Goal: Transaction & Acquisition: Purchase product/service

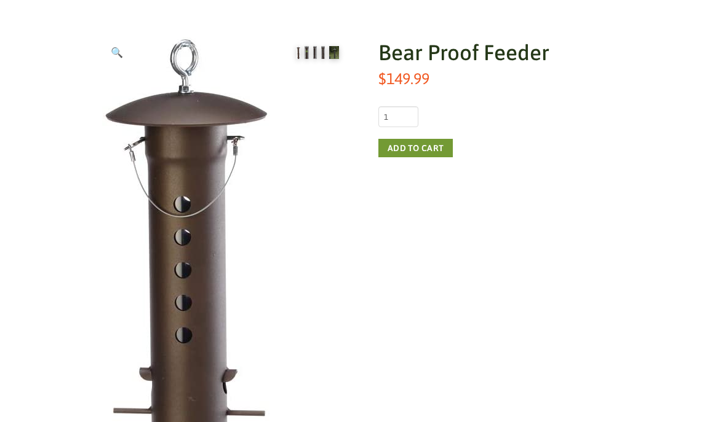
scroll to position [69, 0]
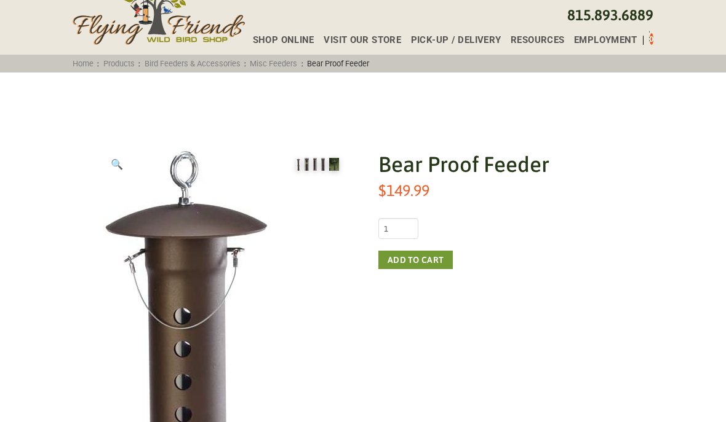
click at [418, 266] on button "Add to cart" at bounding box center [415, 260] width 74 height 18
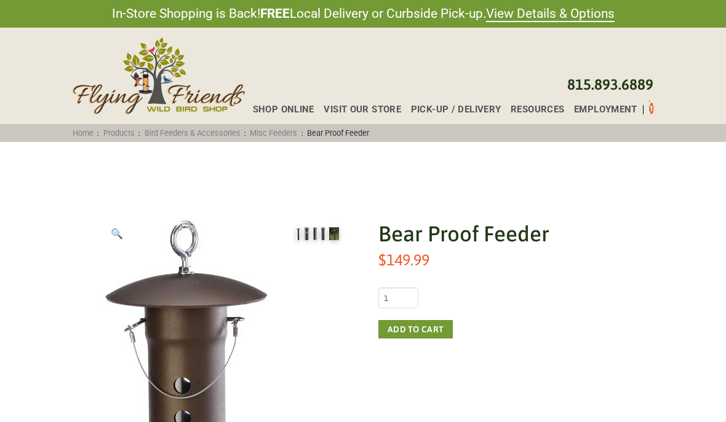
click at [295, 108] on span "Shop Online" at bounding box center [283, 109] width 61 height 9
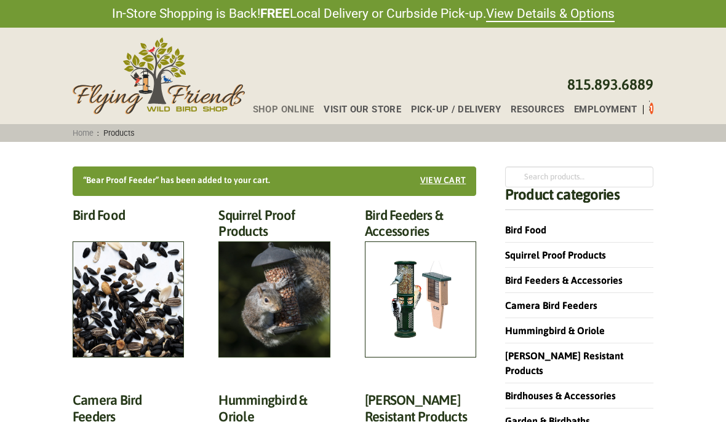
click at [126, 230] on h2 "Bird Food (70)" at bounding box center [128, 218] width 111 height 23
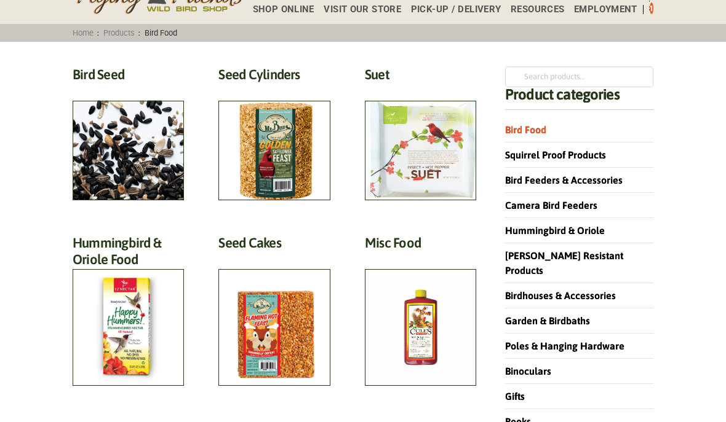
scroll to position [79, 0]
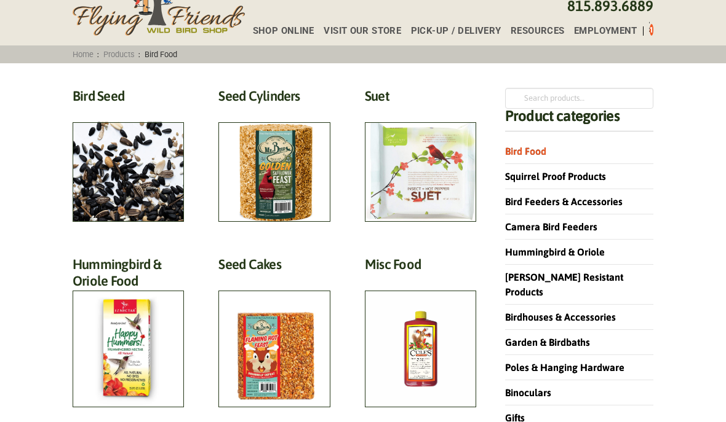
click at [141, 111] on h2 "Bird Seed (30)" at bounding box center [128, 99] width 111 height 23
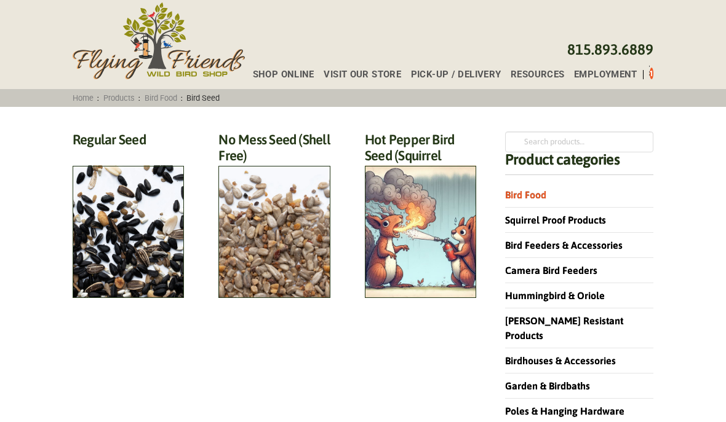
scroll to position [35, 0]
click at [419, 187] on h2 "Hot Pepper Bird Seed (Squirrel Proof) (4)" at bounding box center [420, 159] width 111 height 55
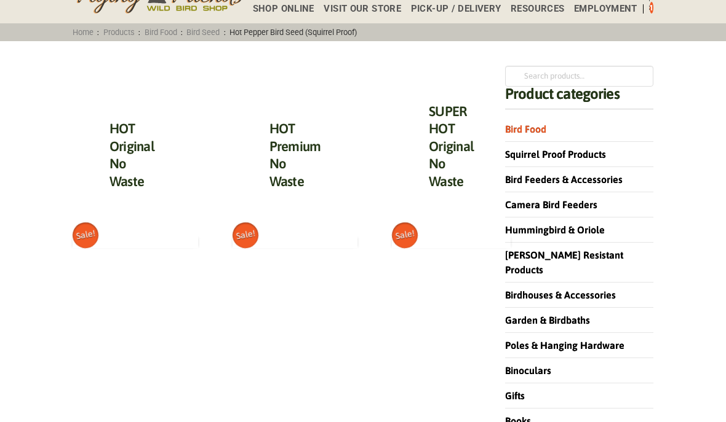
scroll to position [101, 0]
click at [585, 184] on link "Bird Feeders & Accessories" at bounding box center [563, 179] width 117 height 11
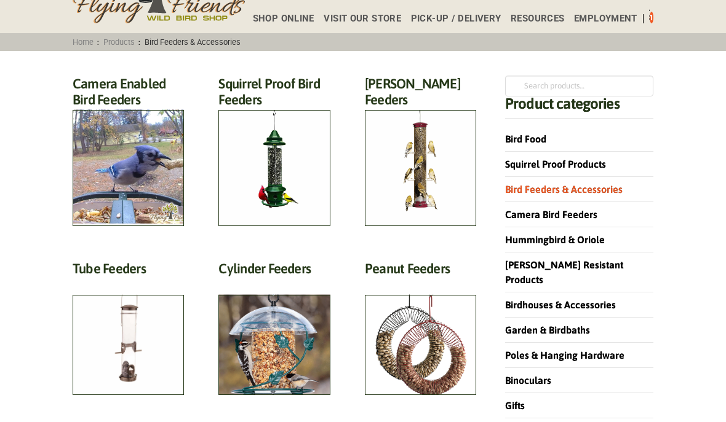
scroll to position [91, 0]
click at [274, 115] on h2 "Squirrel Proof Bird Feeders (10)" at bounding box center [273, 95] width 111 height 39
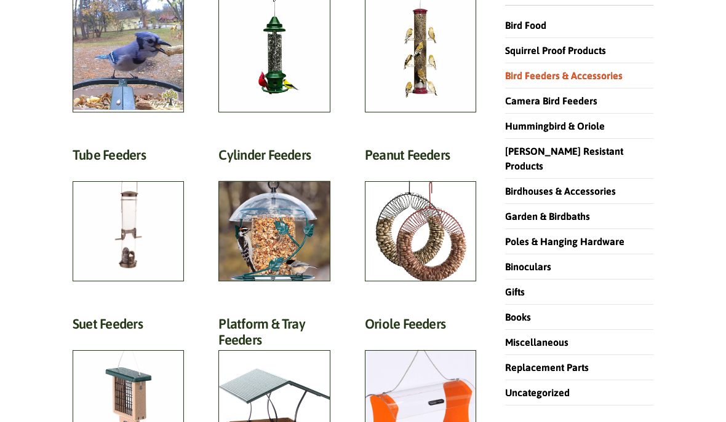
scroll to position [205, 0]
click at [128, 170] on h2 "Tube Feeders (9)" at bounding box center [128, 158] width 111 height 23
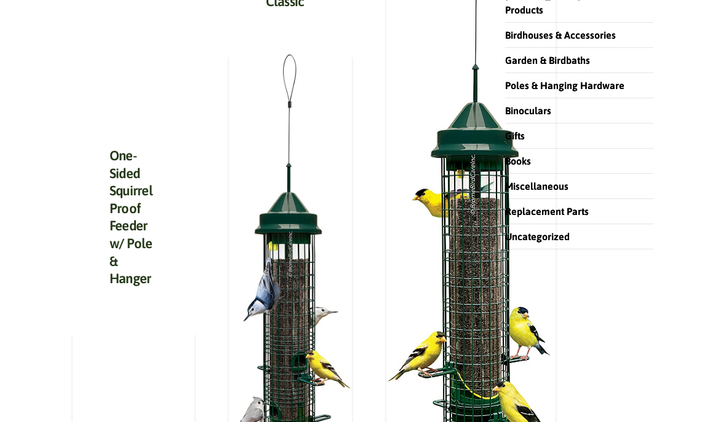
scroll to position [315, 0]
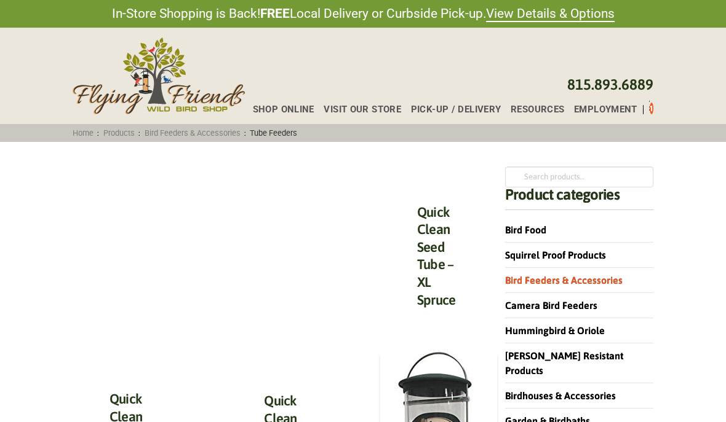
click at [651, 109] on span "1" at bounding box center [651, 108] width 4 height 9
click at [652, 118] on div "Shop Online Visit Our Store Pick-up / Delivery Resources Employment 1" at bounding box center [448, 106] width 417 height 23
click at [656, 116] on div "Shop Online Visit Our Store Pick-up / Delivery Resources Employment 1" at bounding box center [448, 106] width 417 height 23
click at [659, 113] on div "Shop Online Visit Our Store Pick-up / Delivery Resources Employment 1 815.893.6…" at bounding box center [363, 76] width 726 height 97
click at [655, 112] on div "Shop Online Visit Our Store Pick-up / Delivery Resources Employment 1" at bounding box center [448, 106] width 417 height 23
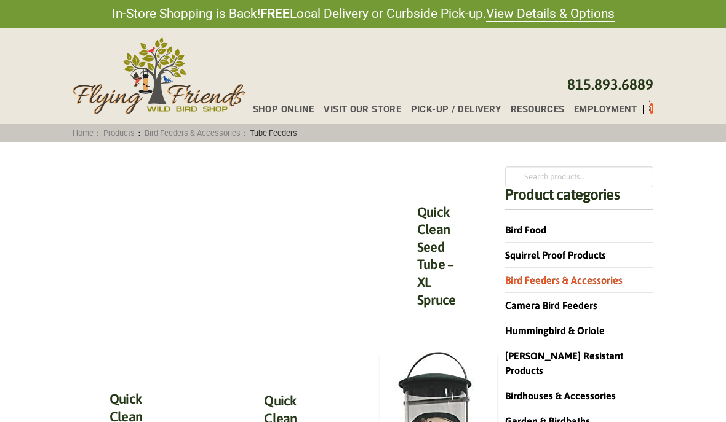
click at [291, 114] on span "Shop Online" at bounding box center [283, 109] width 61 height 9
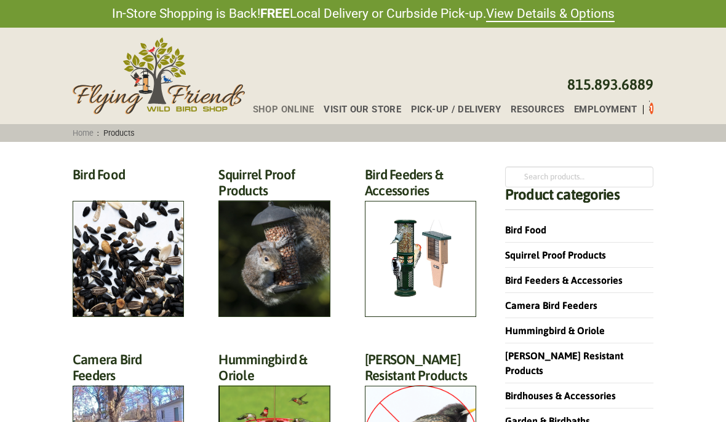
click at [647, 118] on div "Shop Online Visit Our Store Pick-up / Delivery Resources Employment 1" at bounding box center [448, 106] width 417 height 23
click at [651, 116] on div "Shop Online Visit Our Store Pick-up / Delivery Resources Employment 1" at bounding box center [448, 106] width 417 height 23
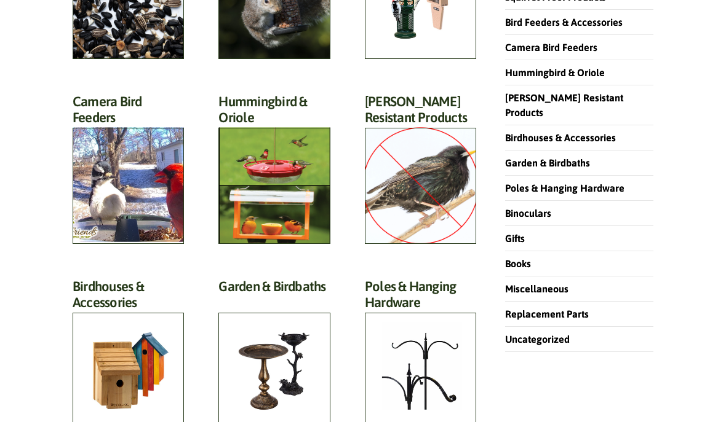
scroll to position [241, 0]
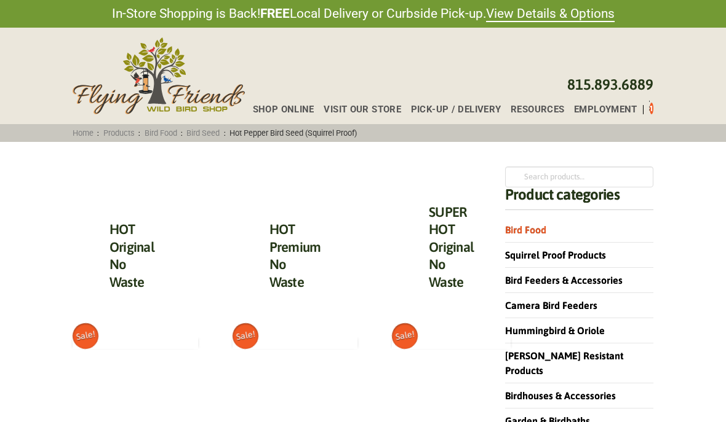
scroll to position [156, 0]
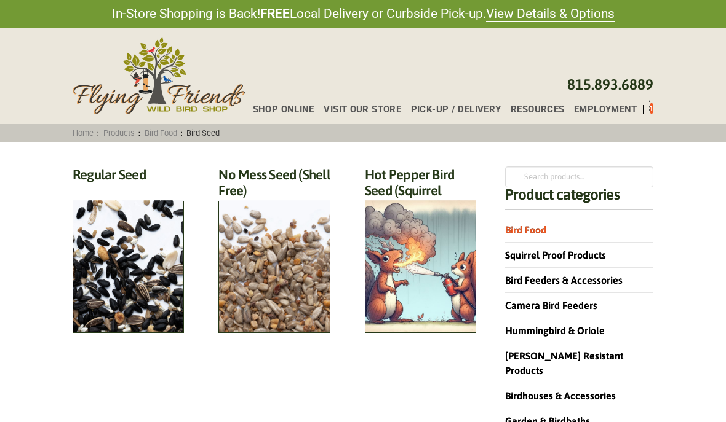
scroll to position [90, 0]
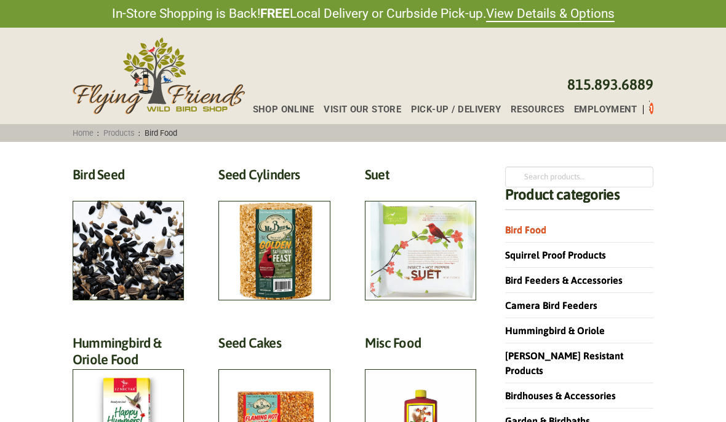
scroll to position [79, 0]
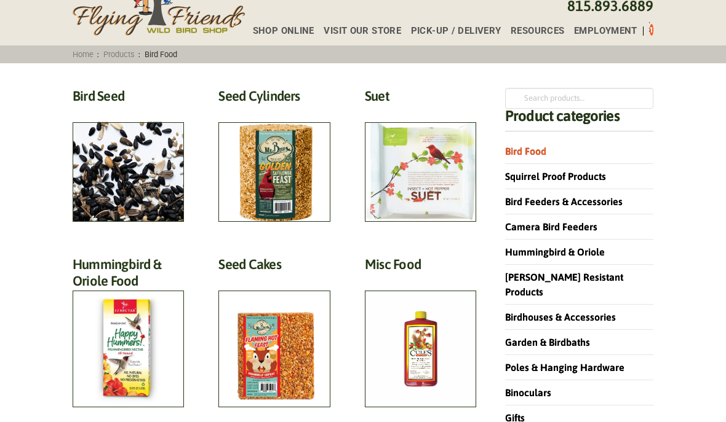
click at [122, 111] on h2 "Bird Seed (30)" at bounding box center [128, 99] width 111 height 23
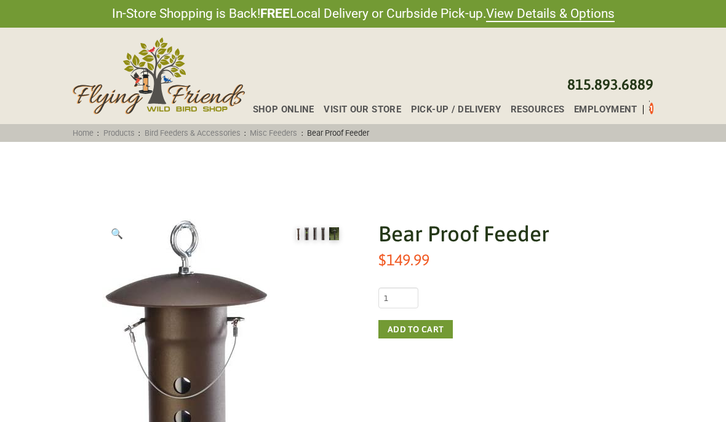
click at [407, 336] on button "Add to cart" at bounding box center [415, 329] width 74 height 18
click at [652, 112] on span "2" at bounding box center [651, 108] width 4 height 9
click at [649, 113] on icon "Toggle Off Canvas Content" at bounding box center [648, 107] width 15 height 15
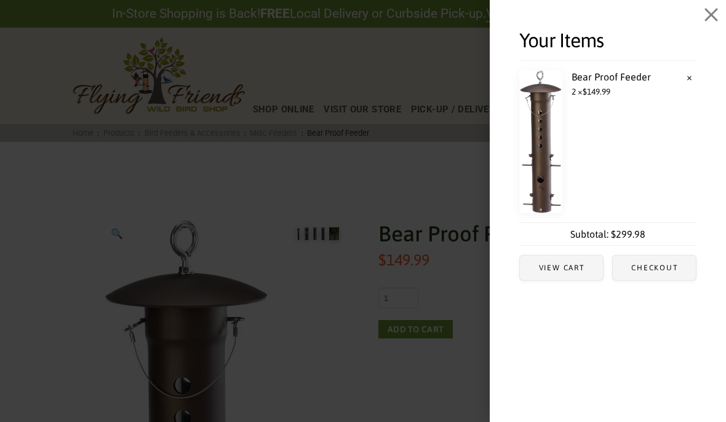
click at [693, 81] on link "×" at bounding box center [689, 77] width 14 height 14
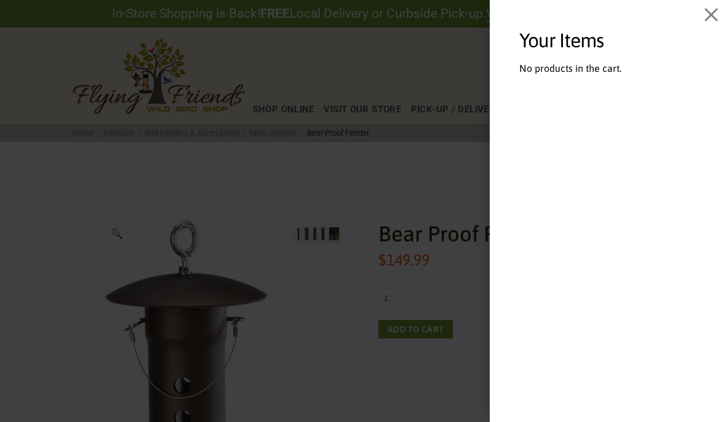
click at [713, 14] on icon "Close Off Canvas Content" at bounding box center [710, 14] width 15 height 15
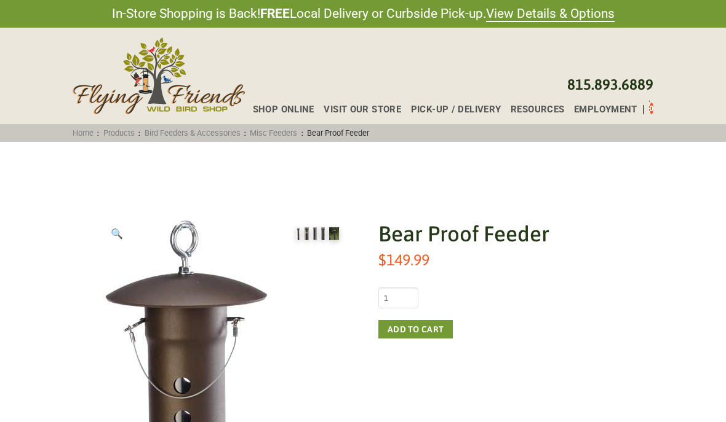
click at [406, 334] on button "Add to cart" at bounding box center [415, 329] width 74 height 18
click at [651, 113] on span "1" at bounding box center [651, 108] width 4 height 9
click at [649, 108] on div "Toggle Off Canvas Content" at bounding box center [649, 107] width 1 height 15
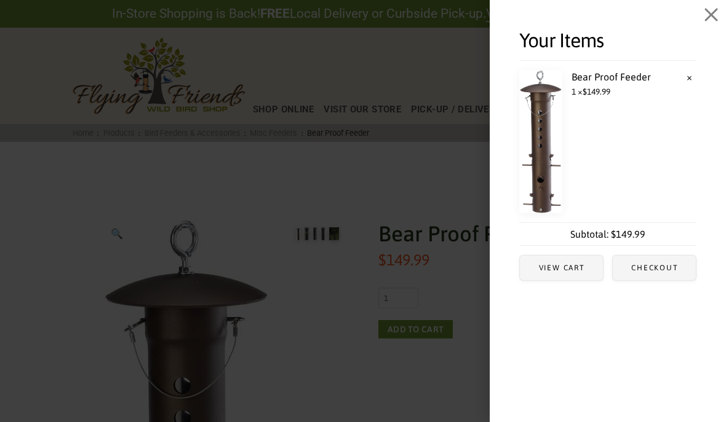
click at [581, 274] on span "View cart" at bounding box center [561, 268] width 83 height 25
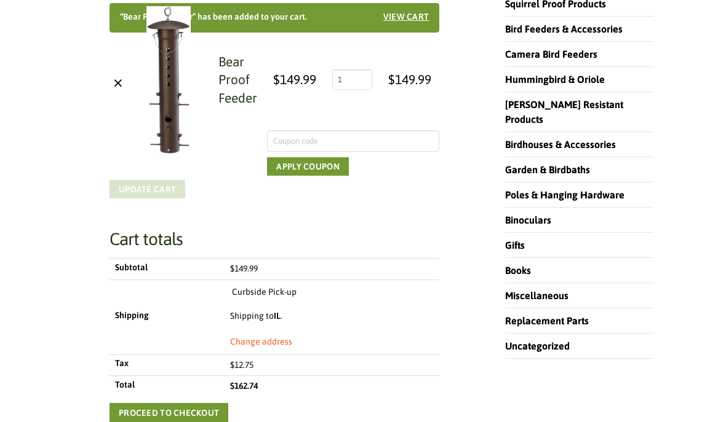
scroll to position [306, 0]
click at [200, 408] on link "Proceed to checkout" at bounding box center [168, 413] width 119 height 20
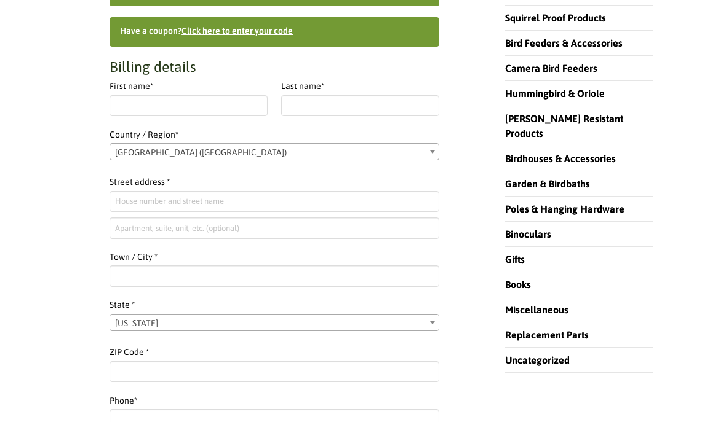
scroll to position [295, 0]
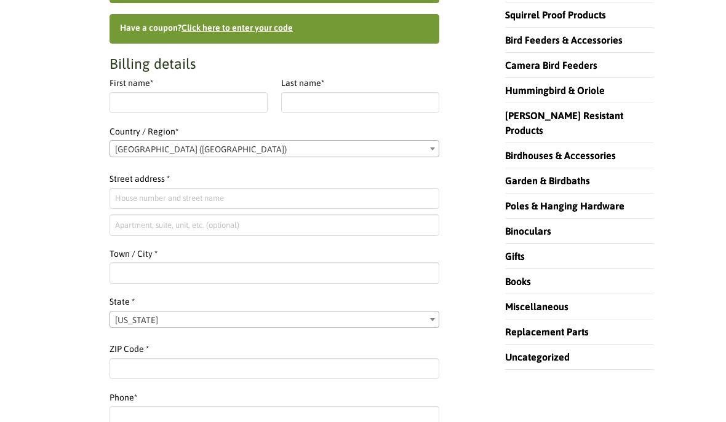
click at [433, 318] on span "State" at bounding box center [432, 320] width 12 height 16
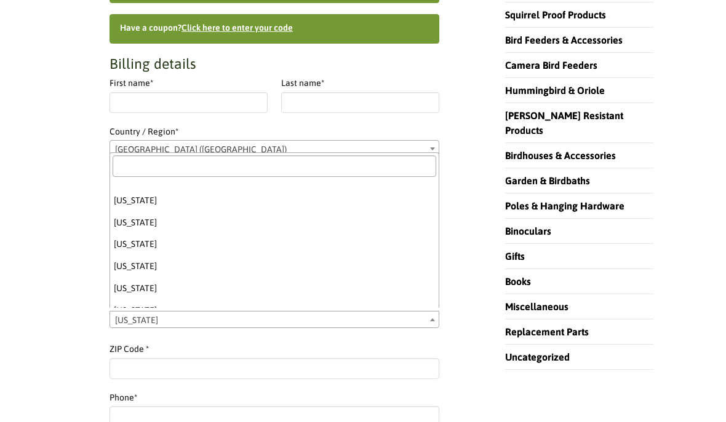
select select "PA"
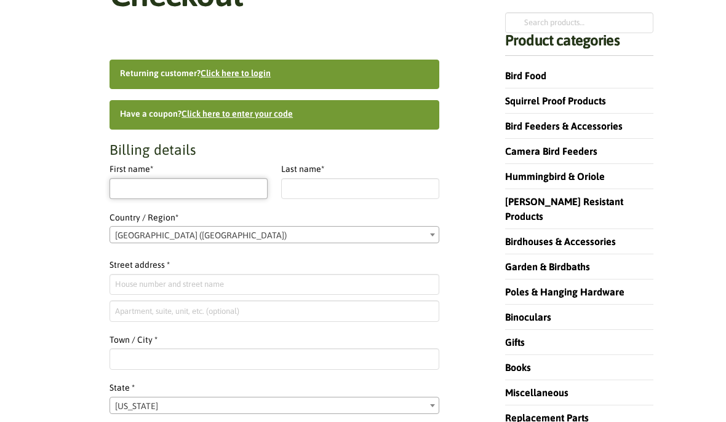
click at [138, 191] on input "First name *" at bounding box center [188, 188] width 158 height 21
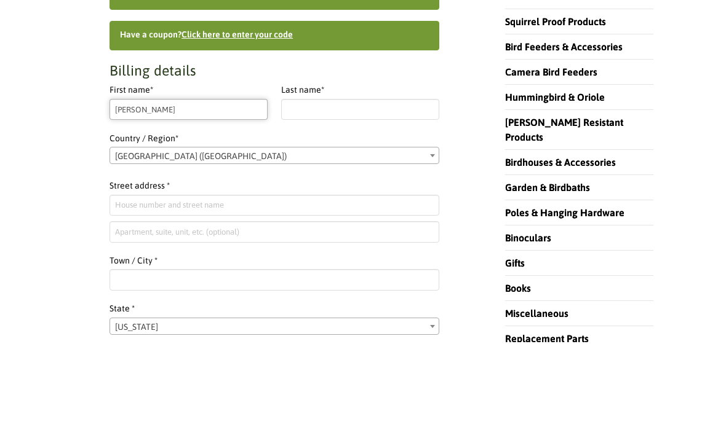
type input "Melanie"
click at [325, 179] on input "Last name *" at bounding box center [360, 189] width 158 height 21
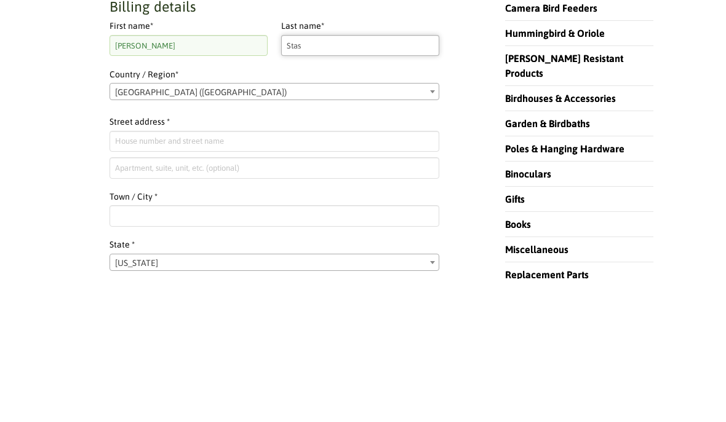
type input "Stas"
click at [143, 275] on input "Street address *" at bounding box center [274, 285] width 330 height 21
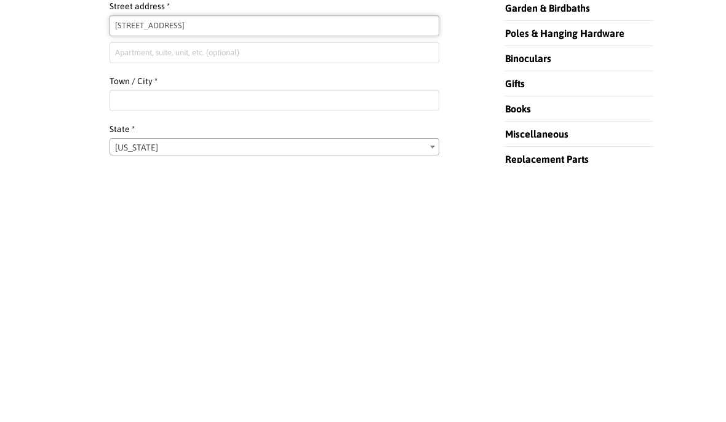
type input "167 Armel Road"
click at [148, 349] on input "Town / City *" at bounding box center [274, 359] width 330 height 21
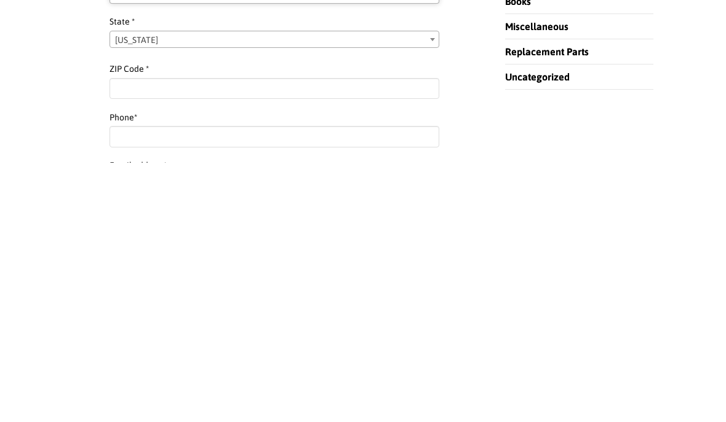
scroll to position [318, 0]
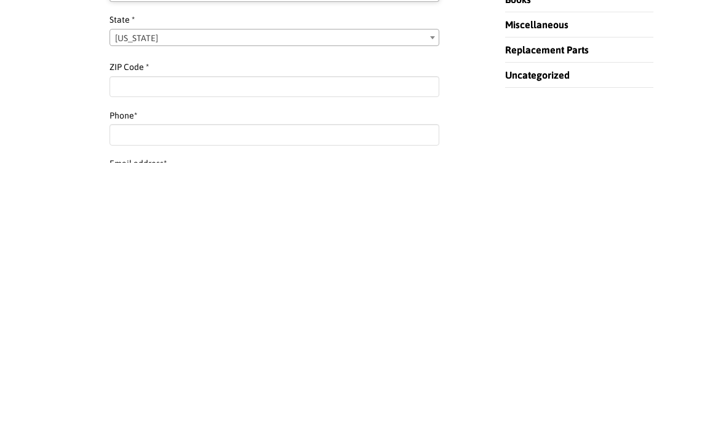
type input "Latrobe"
click at [144, 336] on input "ZIP Code *" at bounding box center [274, 346] width 330 height 21
type input "15650"
click at [151, 384] on input "Phone *" at bounding box center [274, 394] width 330 height 21
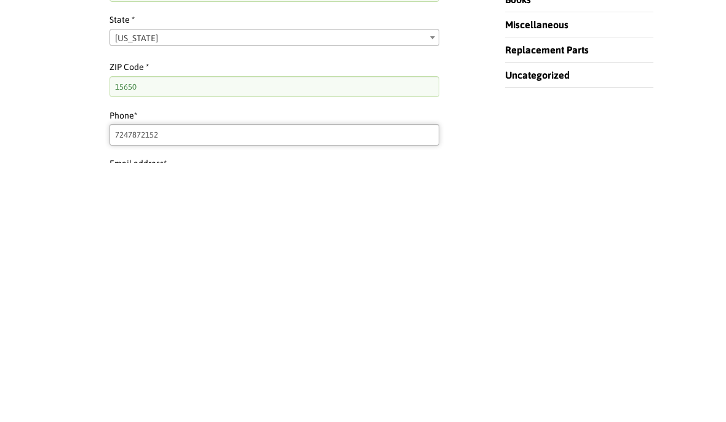
type input "7247872152"
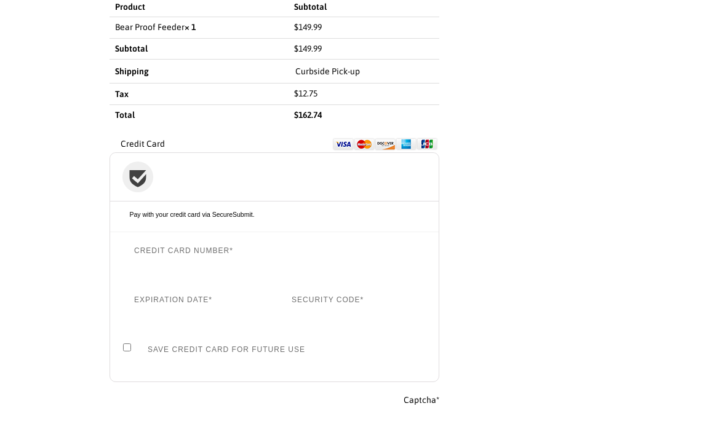
scroll to position [1007, 0]
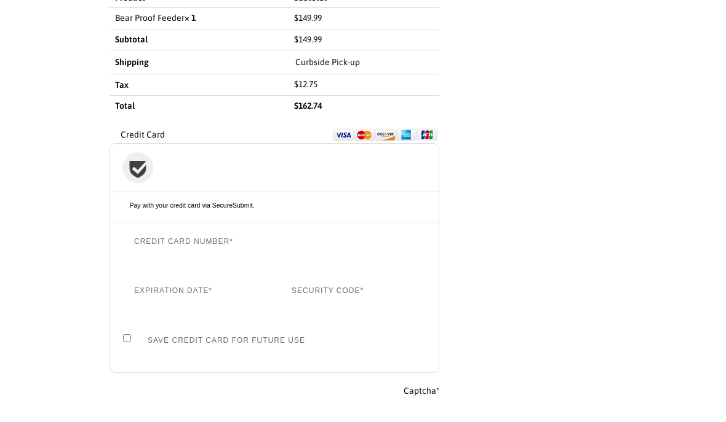
type input "melaniestas3@gmail.com"
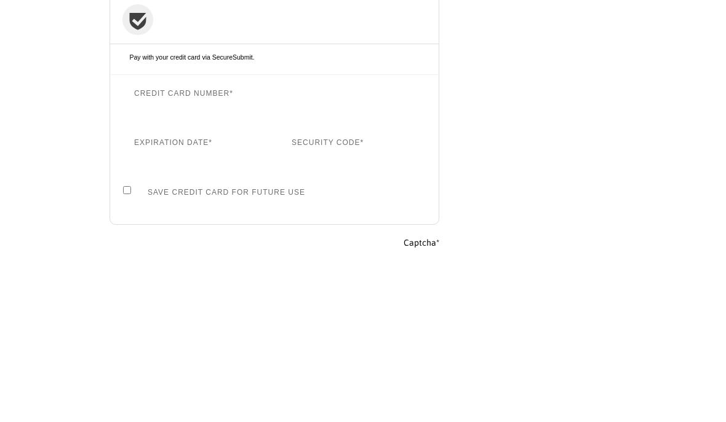
scroll to position [1155, 0]
click at [405, 347] on button "Place order" at bounding box center [391, 343] width 76 height 18
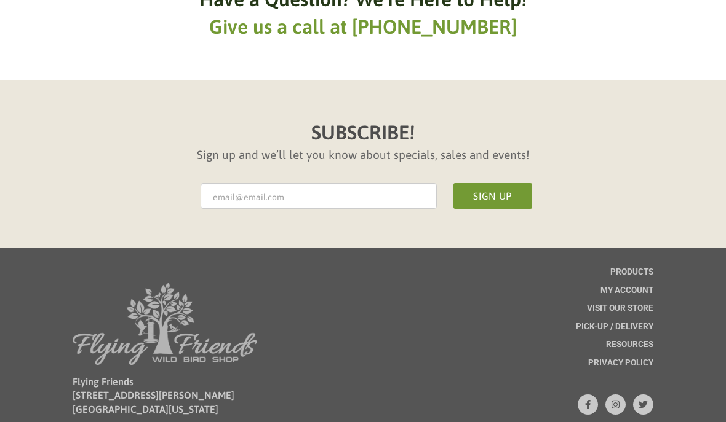
scroll to position [773, 0]
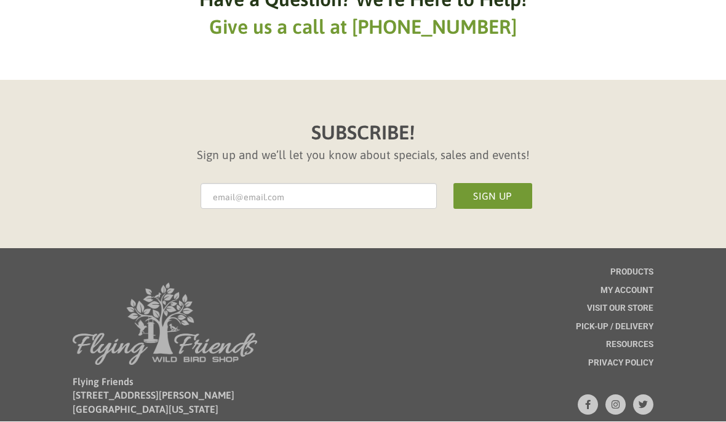
click at [620, 323] on div "Pick-up / Delivery" at bounding box center [613, 332] width 77 height 18
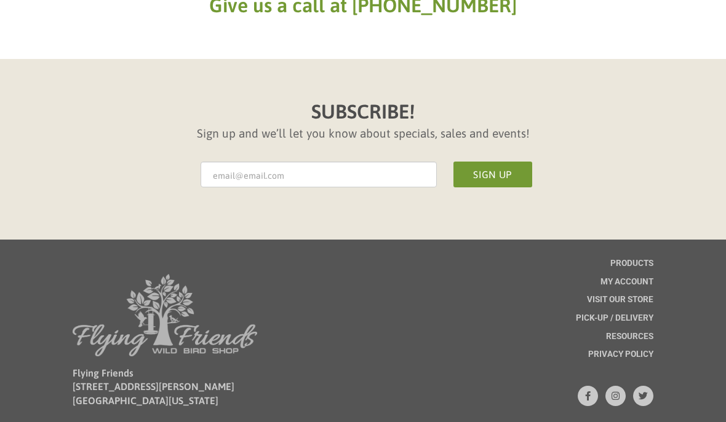
scroll to position [1199, 0]
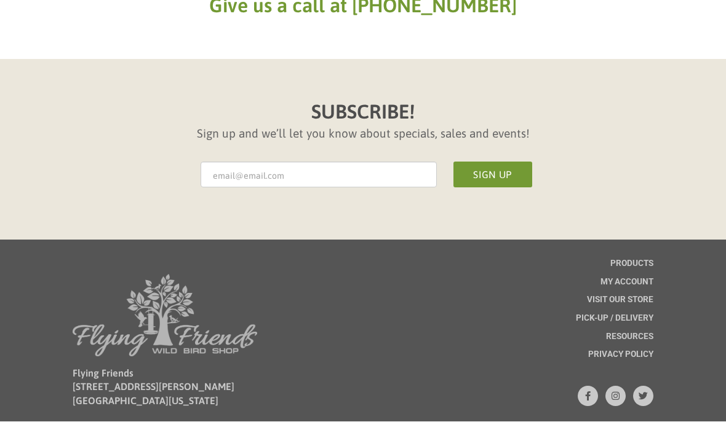
click at [643, 333] on span "Resources" at bounding box center [629, 337] width 47 height 9
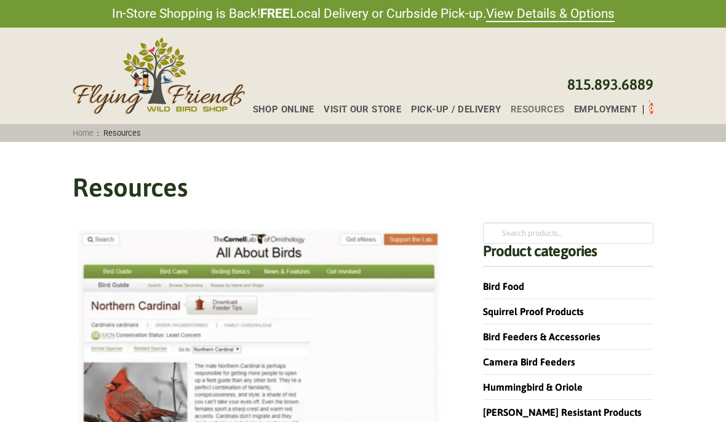
click at [476, 112] on span "Pick-up / Delivery" at bounding box center [456, 109] width 90 height 9
click at [462, 114] on span "Pick-up / Delivery" at bounding box center [456, 109] width 90 height 9
